Goal: Task Accomplishment & Management: Use online tool/utility

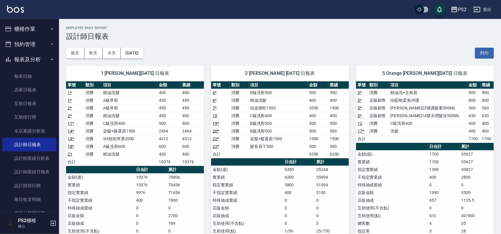
click at [25, 28] on button "櫃檯作業" at bounding box center [29, 28] width 54 height 15
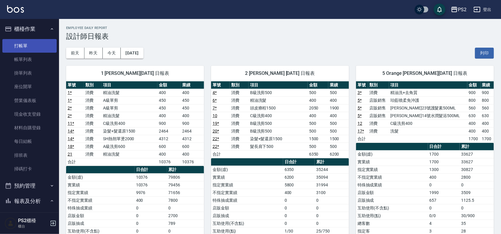
click at [32, 49] on link "打帳單" at bounding box center [29, 46] width 54 height 14
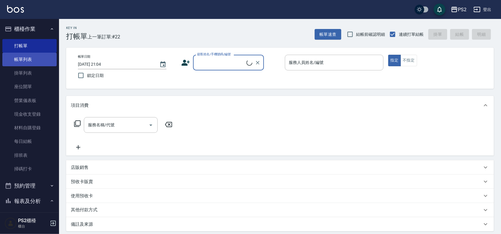
click at [29, 62] on link "帳單列表" at bounding box center [29, 60] width 54 height 14
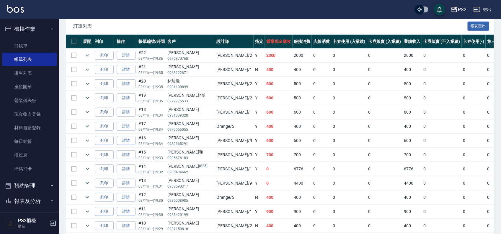
scroll to position [148, 0]
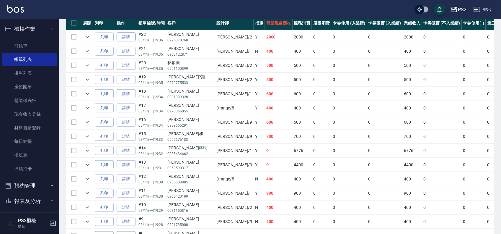
click at [127, 39] on link "詳情" at bounding box center [126, 37] width 19 height 9
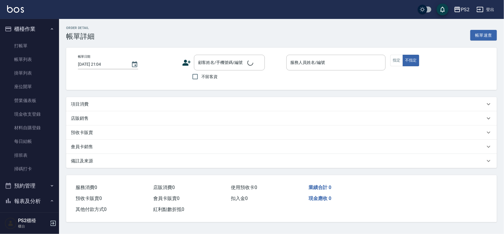
type input "[DATE] 19:36"
type input "[PERSON_NAME]-2"
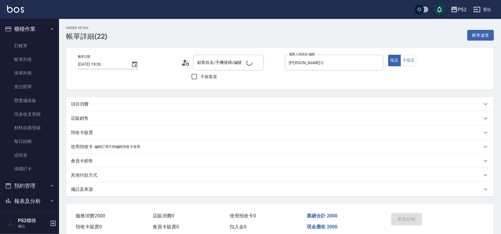
type input "[PERSON_NAME]/0975370768/"
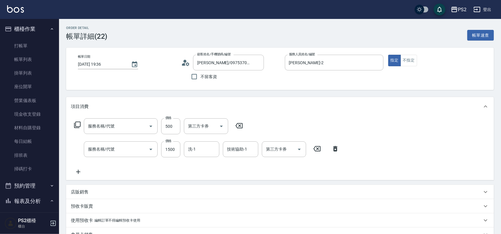
type input "髮長肩下500(408)"
type input "染髮+髮還原1500(402)"
